Goal: Task Accomplishment & Management: Manage account settings

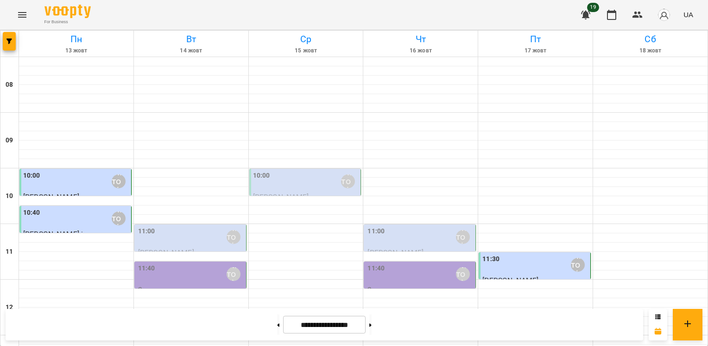
scroll to position [327, 0]
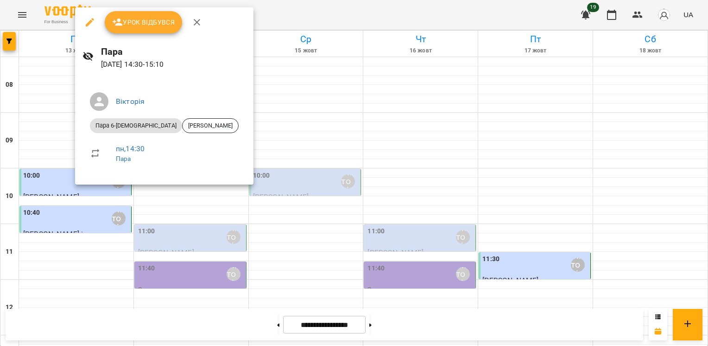
click at [130, 22] on span "Урок відбувся" at bounding box center [143, 22] width 63 height 11
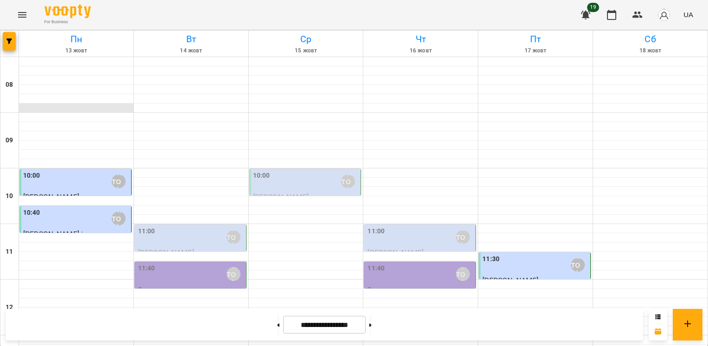
scroll to position [371, 0]
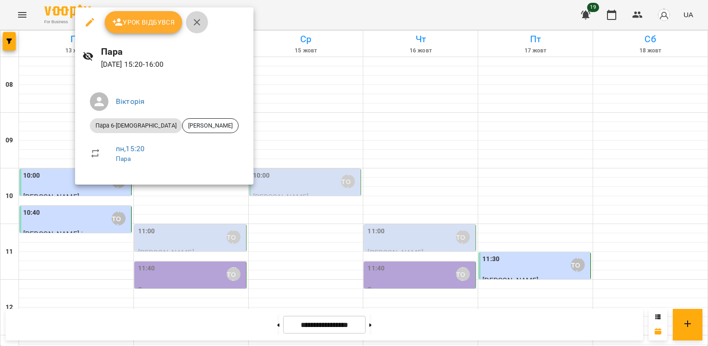
click at [201, 21] on icon "button" at bounding box center [196, 22] width 11 height 11
